Goal: Find specific page/section: Find specific page/section

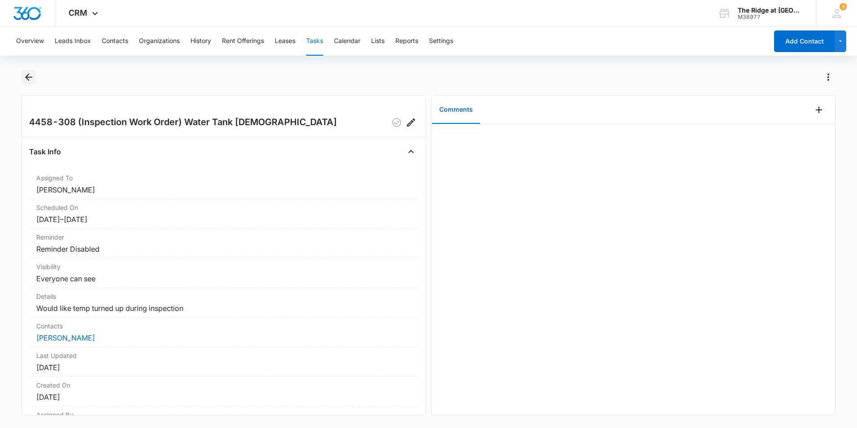
click at [34, 77] on icon "Back" at bounding box center [28, 77] width 11 height 11
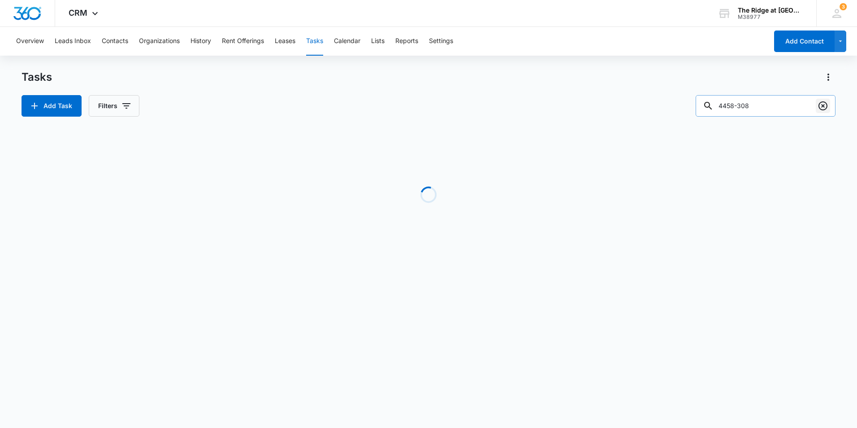
click at [828, 108] on icon "Clear" at bounding box center [823, 105] width 11 height 11
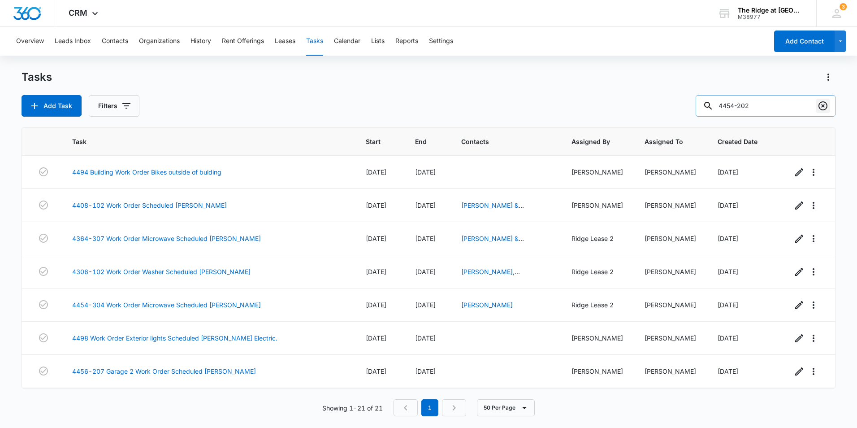
type input "4454-202"
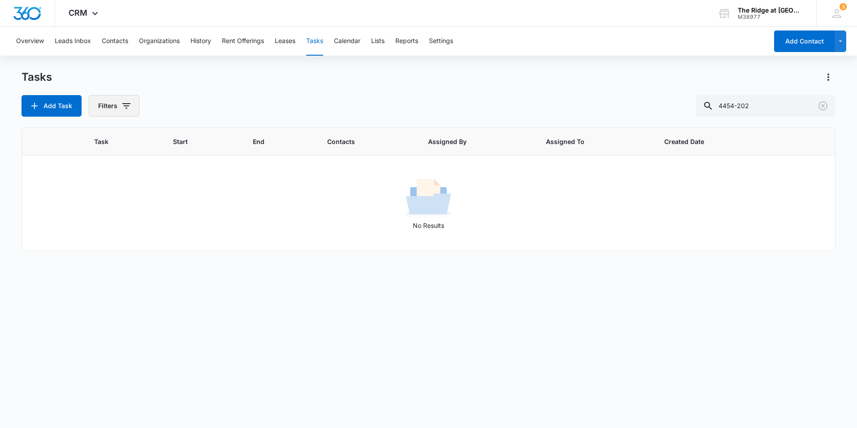
click at [121, 99] on button "Filters" at bounding box center [114, 106] width 51 height 22
click at [108, 210] on div at bounding box center [104, 213] width 9 height 9
click at [100, 213] on input "Complete" at bounding box center [100, 213] width 0 height 0
radio input "false"
radio input "true"
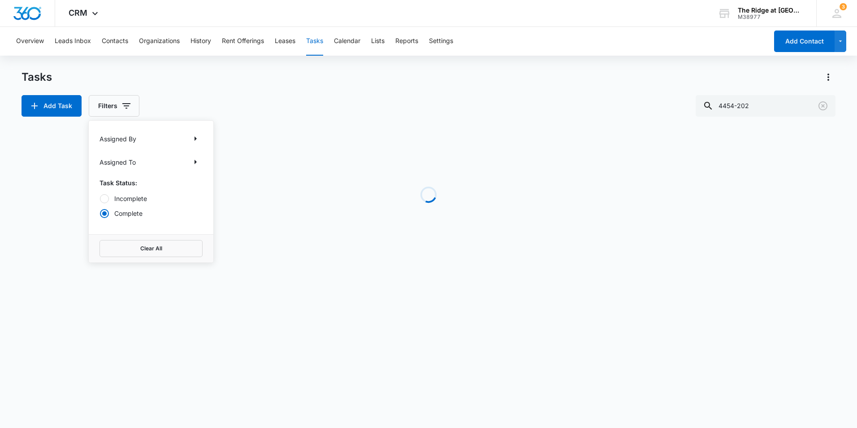
click at [335, 100] on div "Add Task Filters Assigned By Assigned To Task Status: Incomplete Complete Clear…" at bounding box center [429, 106] width 814 height 22
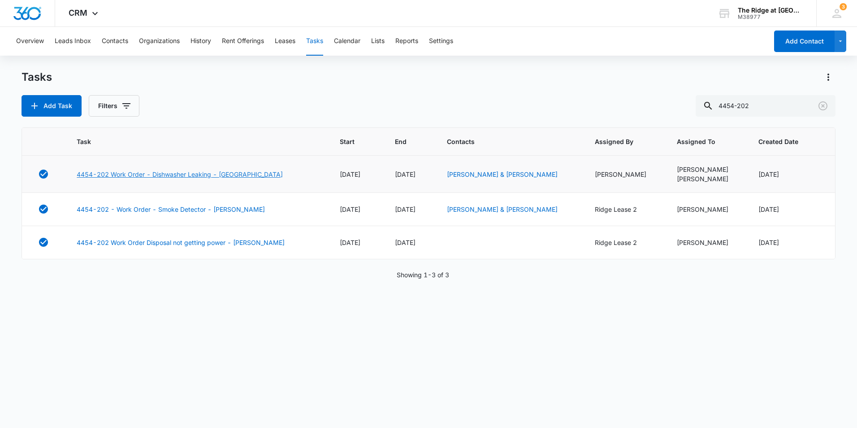
click at [202, 174] on link "4454-202 Work Order - Dishwasher Leaking - [GEOGRAPHIC_DATA]" at bounding box center [180, 173] width 206 height 9
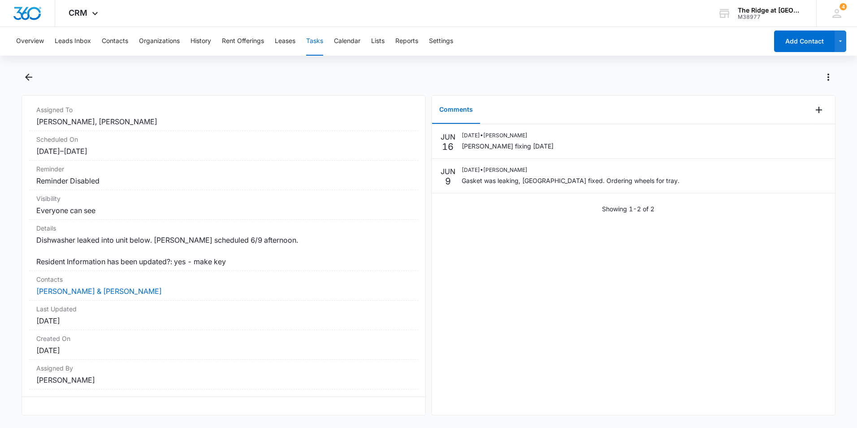
scroll to position [86, 0]
click at [117, 35] on button "Contacts" at bounding box center [115, 41] width 26 height 29
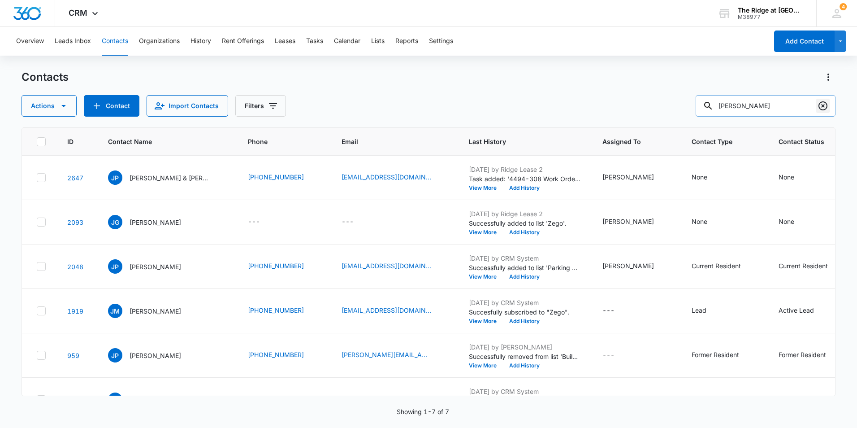
click at [820, 103] on icon "Clear" at bounding box center [823, 105] width 11 height 11
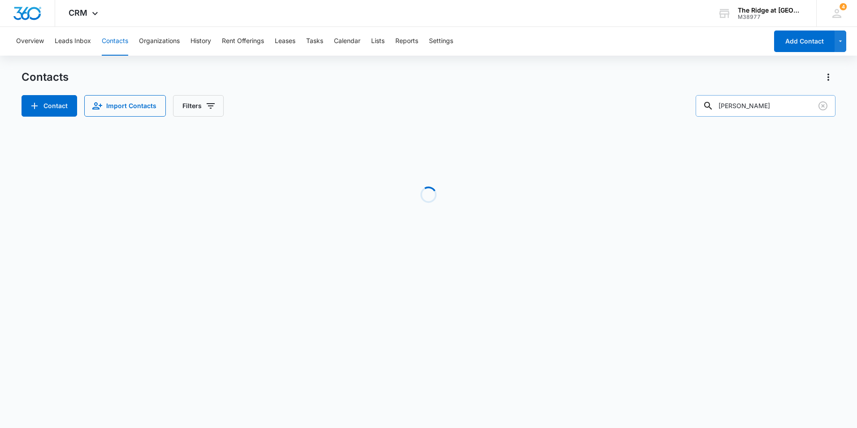
type input "[PERSON_NAME]"
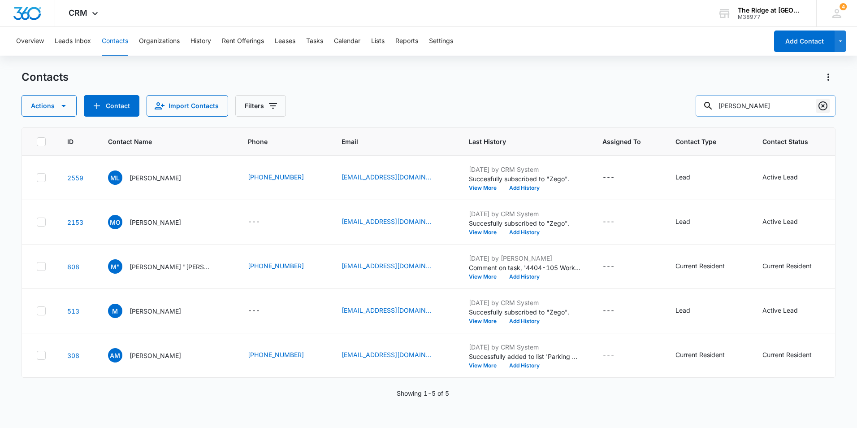
click at [827, 102] on icon "Clear" at bounding box center [823, 105] width 11 height 11
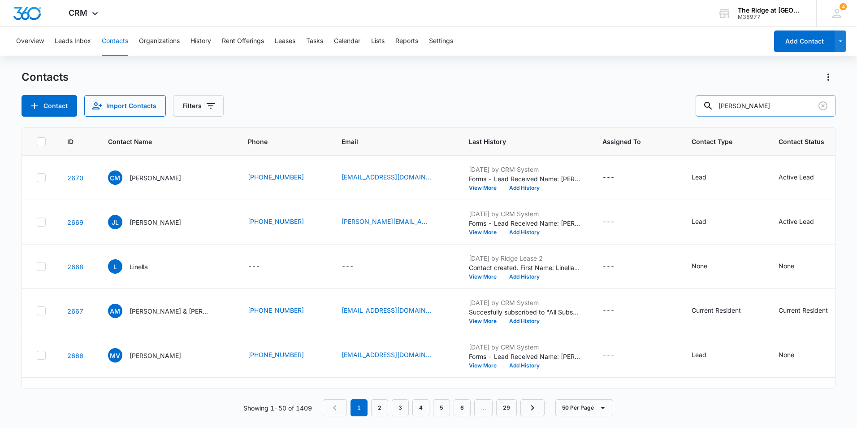
type input "[PERSON_NAME]"
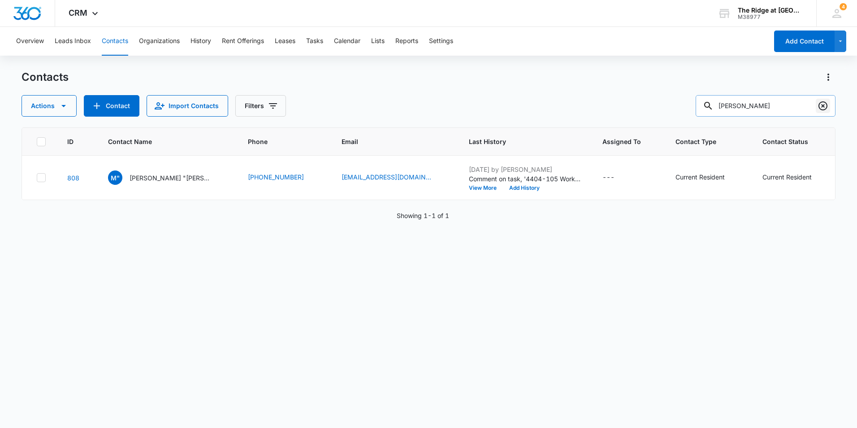
click at [830, 108] on button "Clear" at bounding box center [823, 106] width 14 height 14
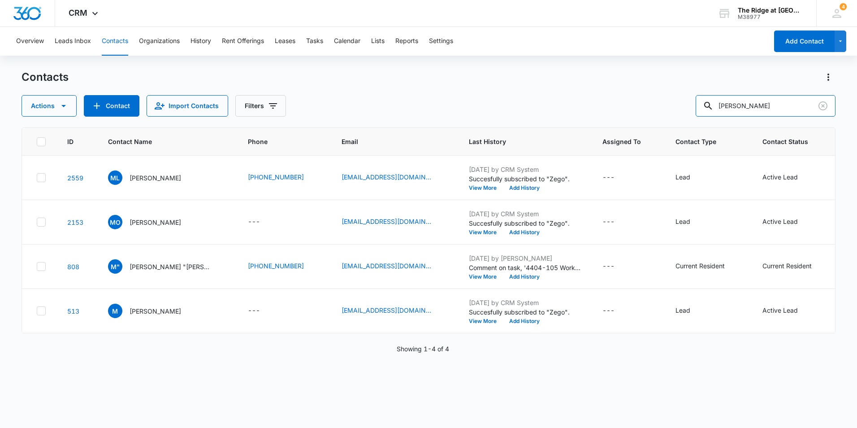
drag, startPoint x: 743, startPoint y: 104, endPoint x: 664, endPoint y: 112, distance: 78.8
click at [669, 112] on div "Actions Contact Import Contacts Filters [PERSON_NAME]" at bounding box center [429, 106] width 814 height 22
type input "nova"
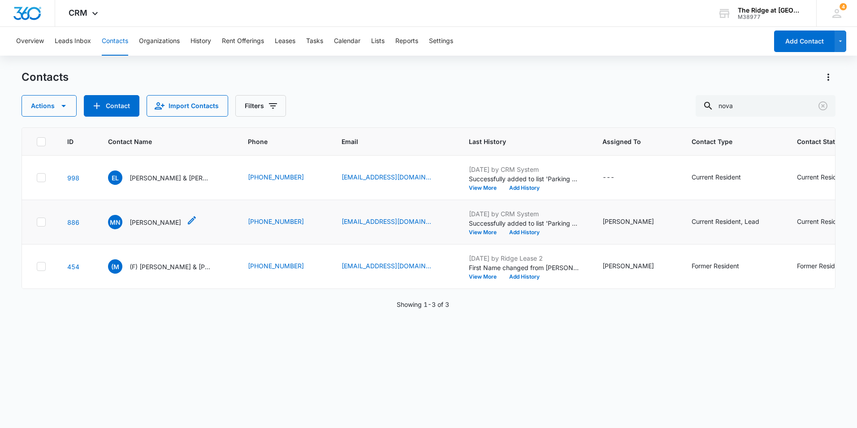
click at [165, 225] on p "[PERSON_NAME]" at bounding box center [156, 221] width 52 height 9
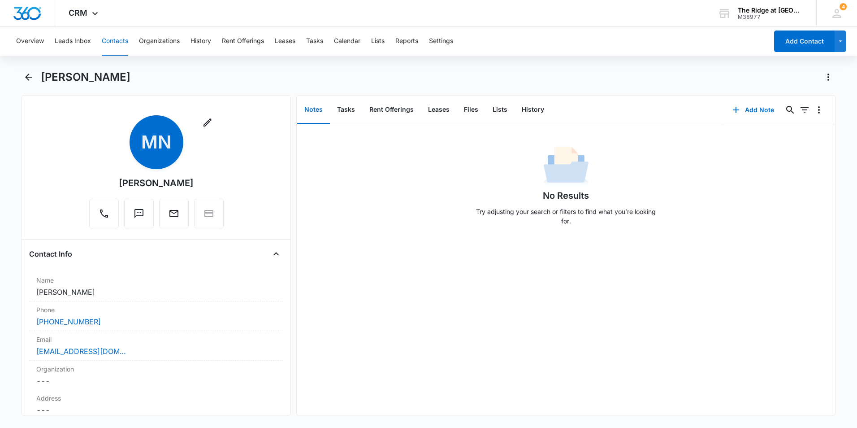
click at [325, 40] on div "Overview Leads Inbox Contacts Organizations History Rent Offerings Leases Tasks…" at bounding box center [389, 41] width 757 height 29
click at [312, 43] on button "Tasks" at bounding box center [314, 41] width 17 height 29
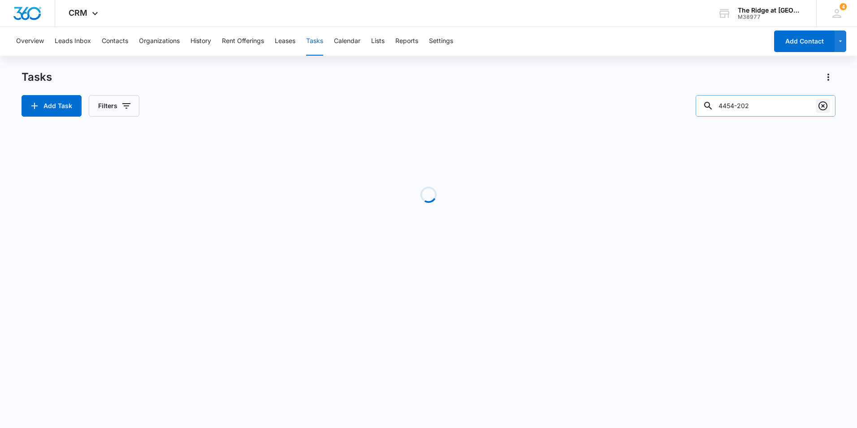
click at [823, 108] on icon "Clear" at bounding box center [823, 105] width 11 height 11
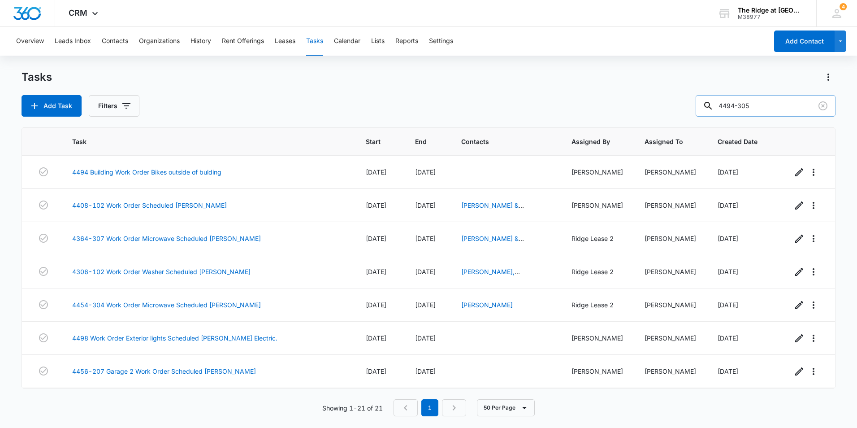
type input "4494-305"
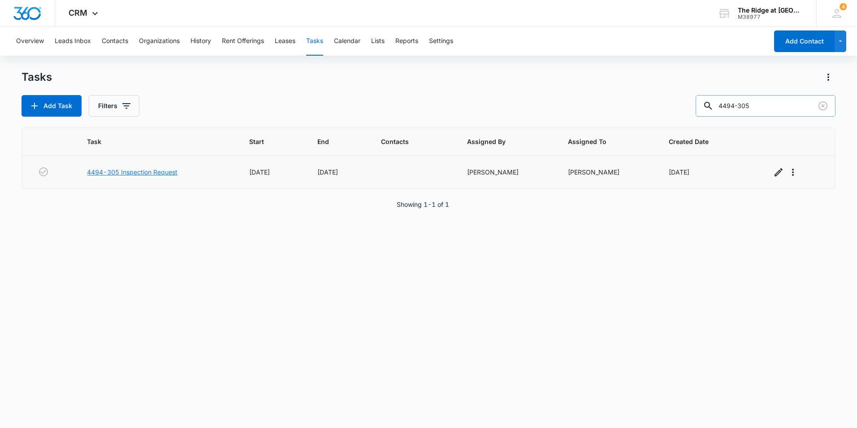
click at [165, 171] on link "4494-305 Inspection Request" at bounding box center [132, 171] width 91 height 9
